Goal: Book appointment/travel/reservation

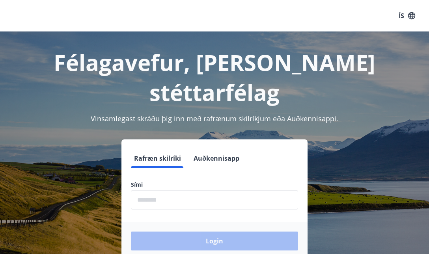
click at [180, 191] on input "phone" at bounding box center [214, 200] width 167 height 19
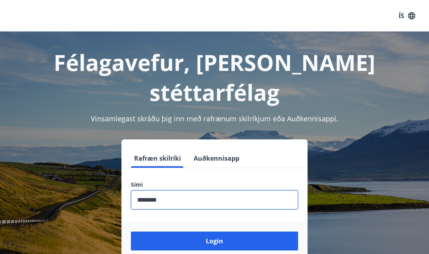
type input "********"
click at [215, 232] on button "Login" at bounding box center [214, 241] width 167 height 19
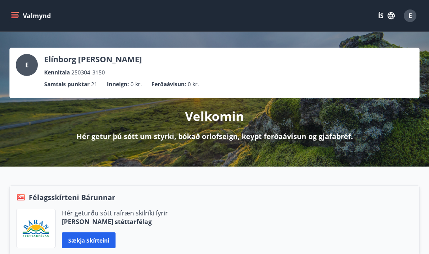
click at [15, 12] on icon "menu" at bounding box center [15, 16] width 8 height 8
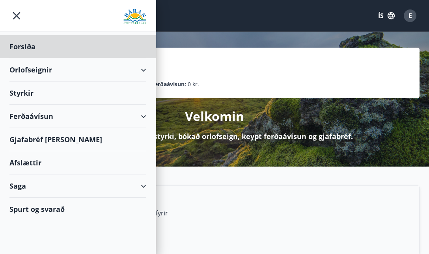
click at [26, 58] on div "Styrkir" at bounding box center [77, 46] width 137 height 23
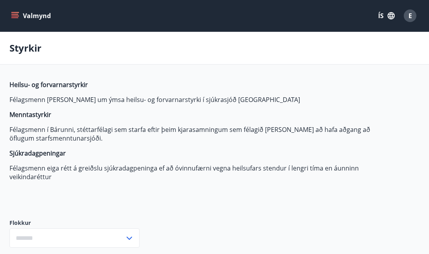
type input "***"
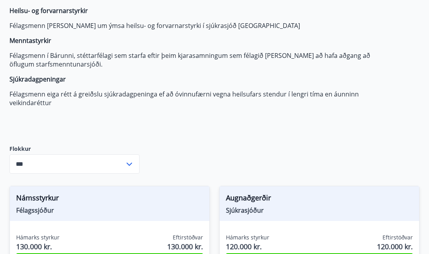
scroll to position [72, 0]
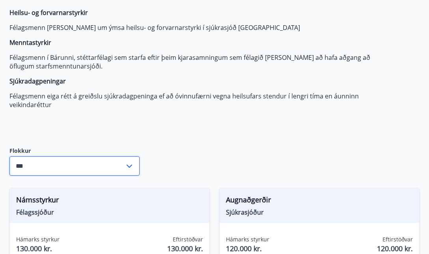
click at [63, 162] on input "***" at bounding box center [66, 166] width 115 height 19
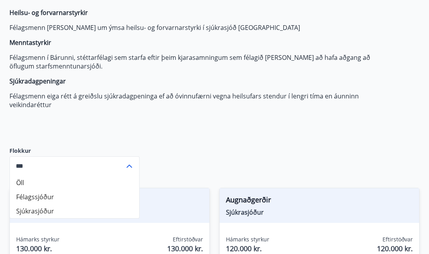
click at [75, 131] on div "Heilsu- og forvarnarstyrkir Félagsmenn geta sótt um ýmsa heilsu- og forvarnarst…" at bounding box center [195, 71] width 372 height 126
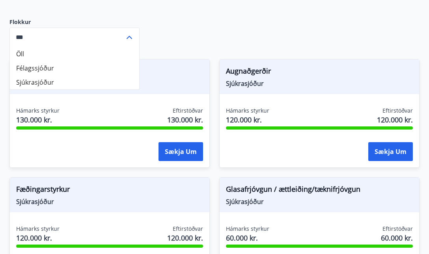
scroll to position [225, 0]
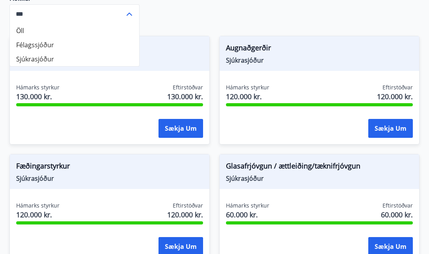
click at [131, 12] on icon at bounding box center [129, 13] width 9 height 9
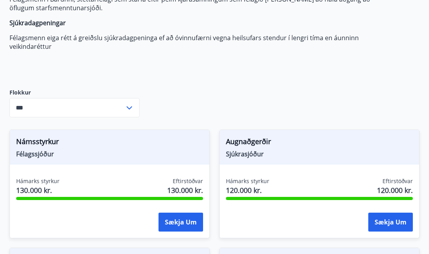
scroll to position [130, 0]
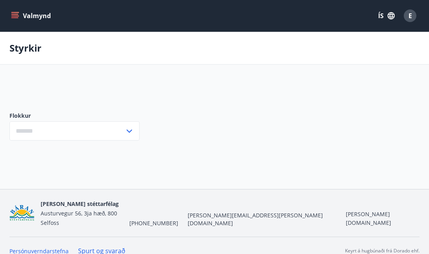
type input "***"
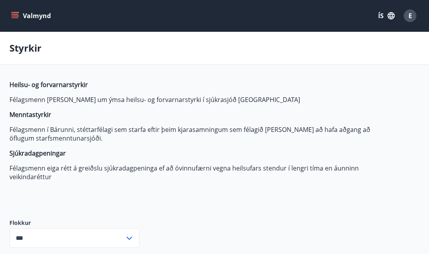
click at [17, 22] on button "Valmynd" at bounding box center [31, 16] width 45 height 14
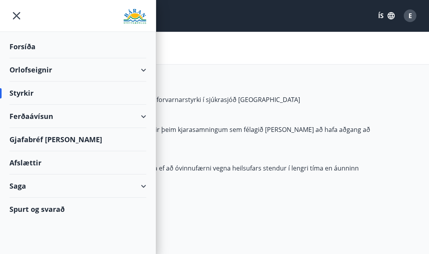
click at [139, 71] on div "Orlofseignir" at bounding box center [77, 69] width 137 height 23
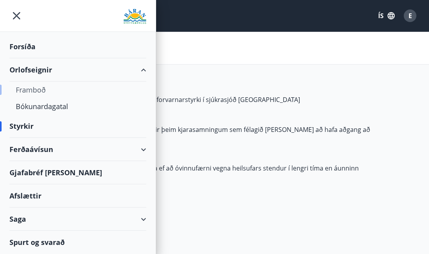
click at [43, 90] on div "Framboð" at bounding box center [78, 90] width 124 height 17
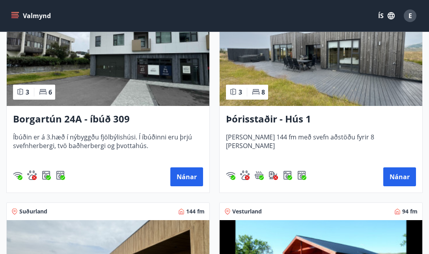
scroll to position [826, 0]
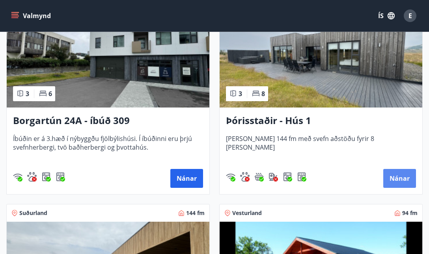
click at [393, 178] on button "Nánar" at bounding box center [400, 178] width 33 height 19
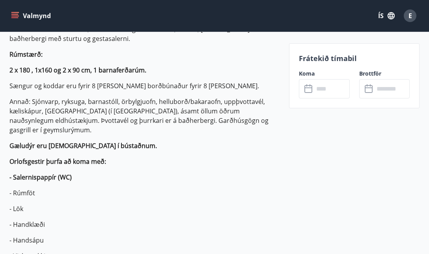
scroll to position [268, 0]
click at [320, 98] on input "text" at bounding box center [332, 88] width 36 height 19
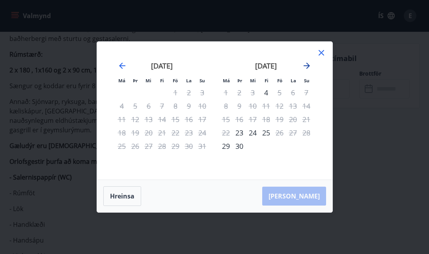
click at [309, 64] on icon "Move forward to switch to the next month." at bounding box center [306, 65] width 9 height 9
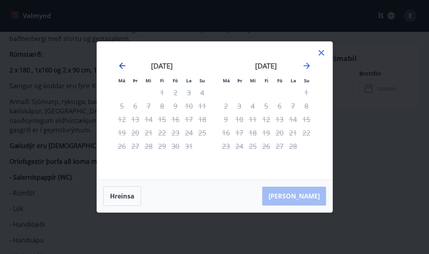
click at [120, 63] on icon "Move backward to switch to the previous month." at bounding box center [122, 65] width 9 height 9
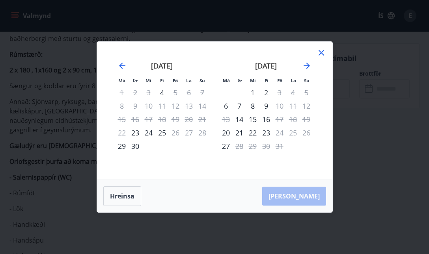
click at [301, 65] on div "október 2025" at bounding box center [266, 68] width 94 height 35
click at [307, 65] on icon "Move forward to switch to the next month." at bounding box center [306, 65] width 9 height 9
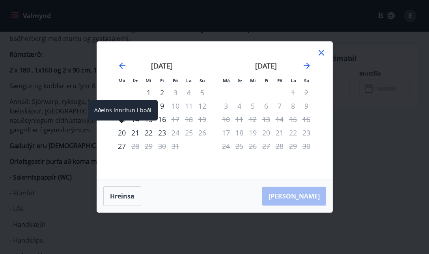
click at [123, 131] on div "20" at bounding box center [121, 132] width 13 height 13
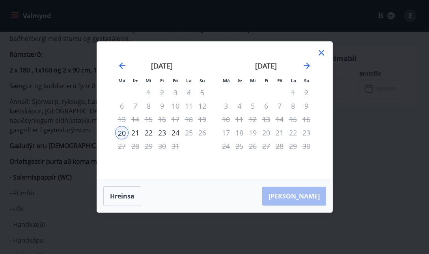
click at [161, 131] on div "23" at bounding box center [161, 132] width 13 height 13
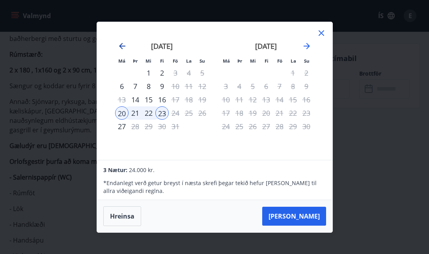
click at [122, 43] on icon "Move backward to switch to the previous month." at bounding box center [122, 46] width 6 height 6
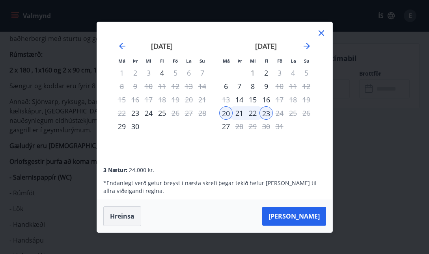
click at [122, 210] on button "Hreinsa" at bounding box center [122, 217] width 38 height 20
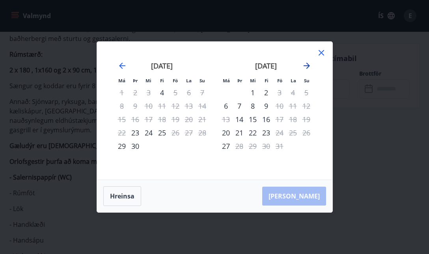
click at [304, 68] on icon "Move forward to switch to the next month." at bounding box center [306, 65] width 9 height 9
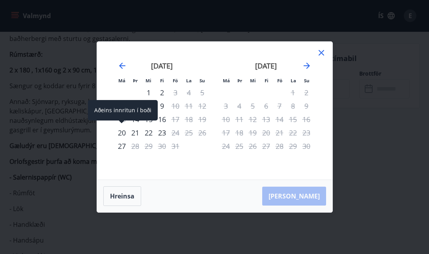
click at [120, 135] on div "20" at bounding box center [121, 132] width 13 height 13
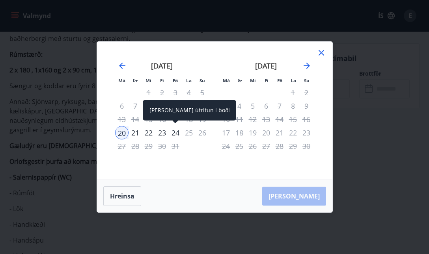
click at [174, 133] on div "24" at bounding box center [175, 132] width 13 height 13
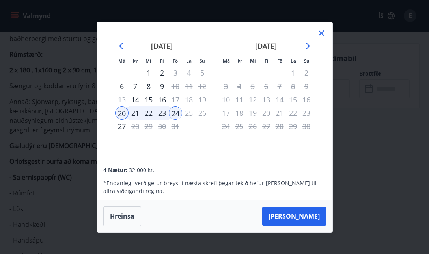
click at [315, 36] on div "nóvember 2025 1 2 3 4 5 6 7 8 9 10 11 12 13 14 15 16 17 18 19 20 21 22 23 24 25…" at bounding box center [266, 96] width 104 height 129
click at [319, 32] on icon at bounding box center [321, 32] width 9 height 9
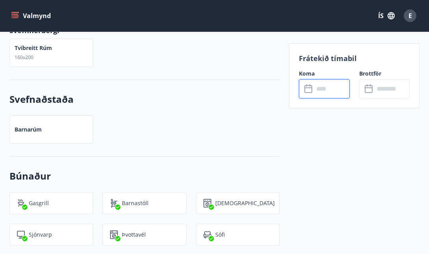
scroll to position [1242, 0]
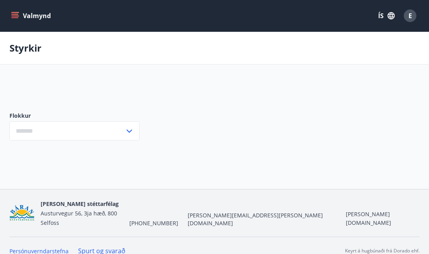
type input "***"
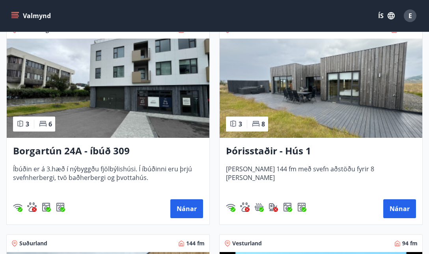
scroll to position [797, 0]
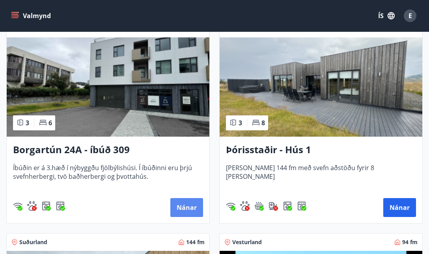
click at [180, 201] on button "Nánar" at bounding box center [186, 207] width 33 height 19
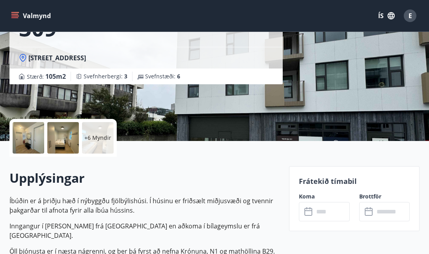
scroll to position [105, 0]
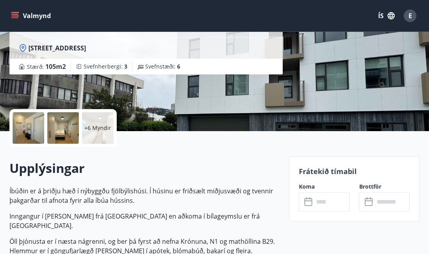
click at [331, 205] on input "text" at bounding box center [332, 202] width 36 height 19
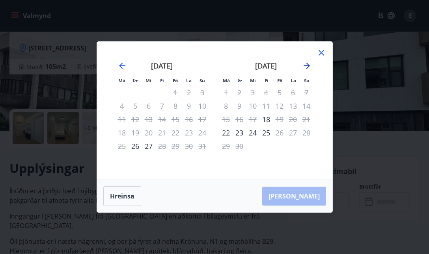
click at [305, 63] on icon "Move forward to switch to the next month." at bounding box center [306, 65] width 9 height 9
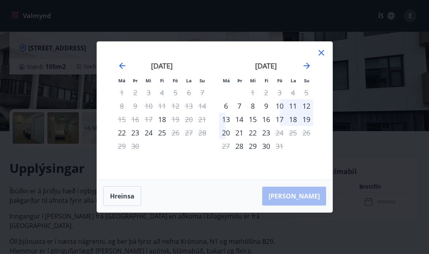
click at [278, 106] on div "10" at bounding box center [279, 105] width 13 height 13
click at [228, 121] on div "13" at bounding box center [225, 119] width 13 height 13
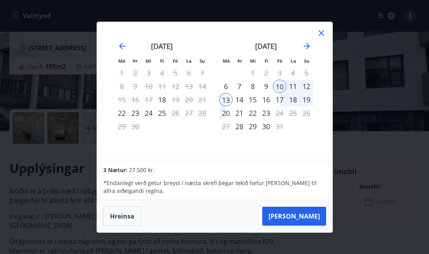
click at [325, 33] on icon at bounding box center [321, 32] width 9 height 9
